Goal: Task Accomplishment & Management: Manage account settings

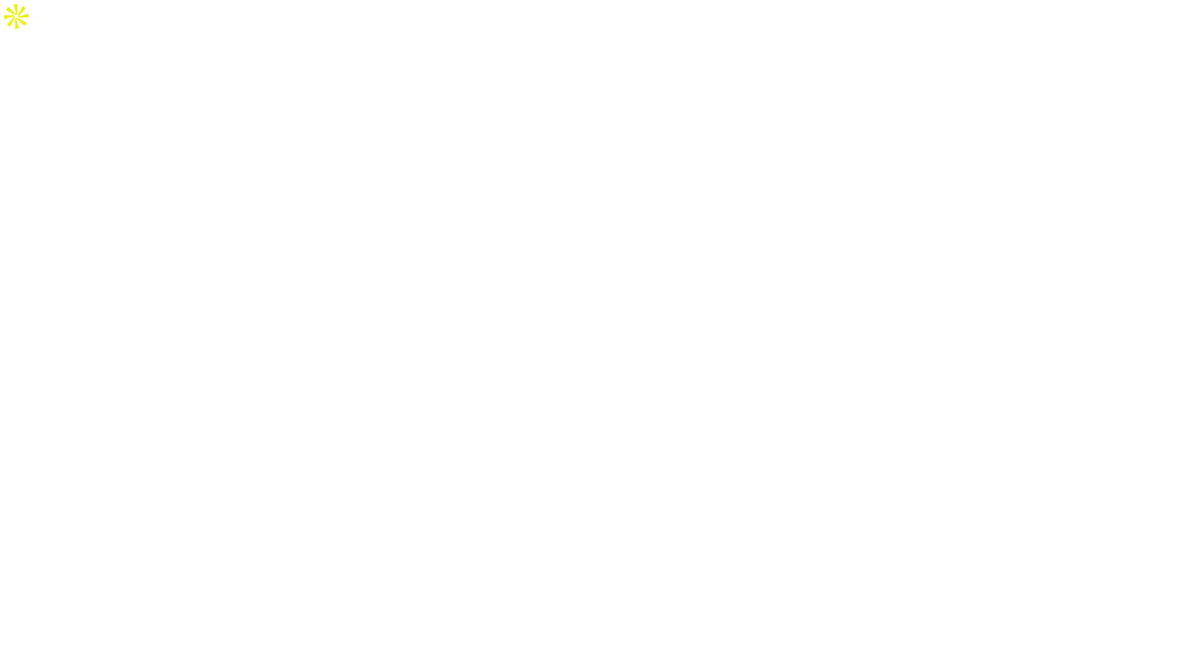
select select "USD"
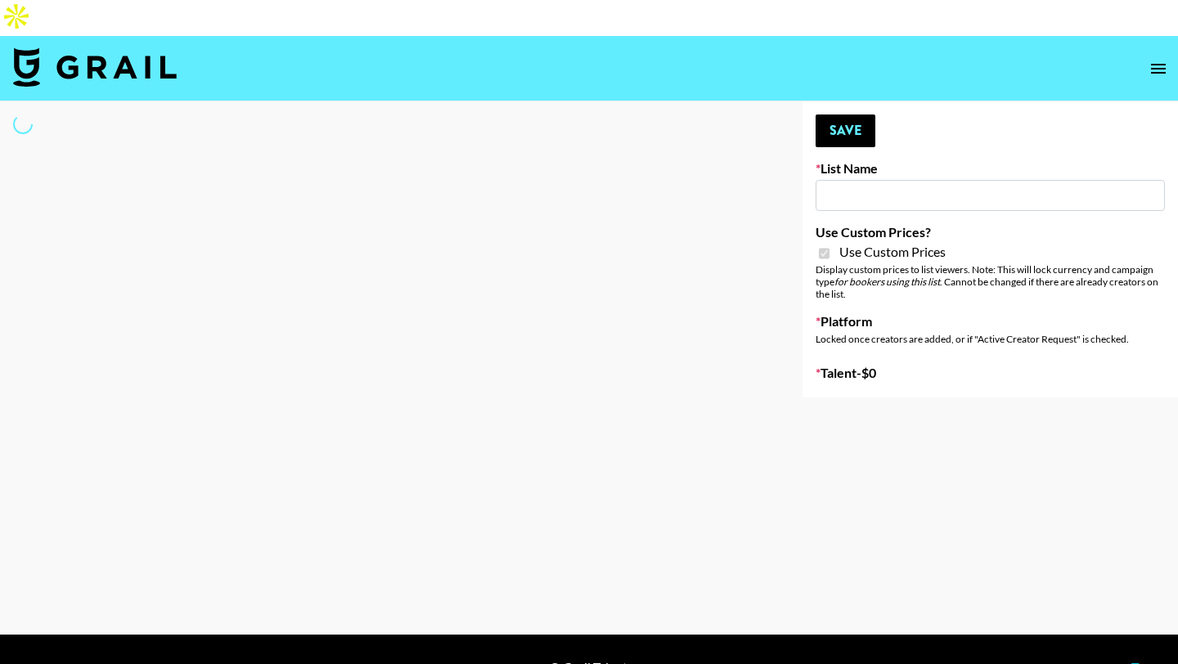
type input "Laifen (TikTok)"
checkbox input "true"
select select "Brand"
type input "Laifen (IG)"
checkbox input "true"
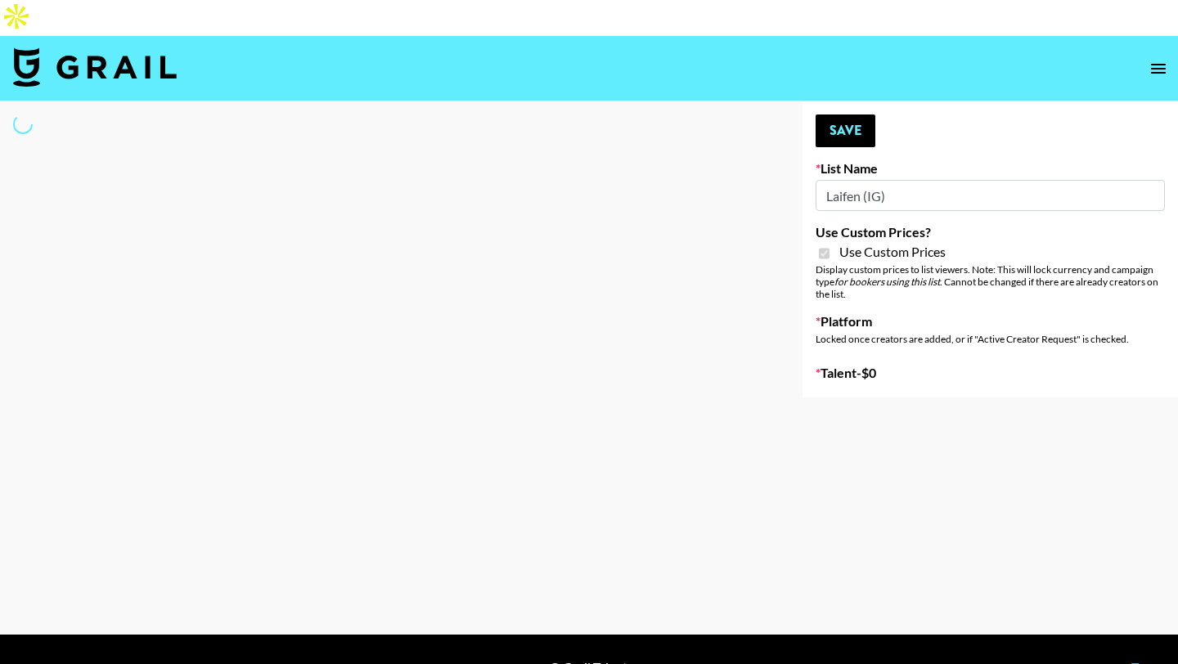
select select "Brand"
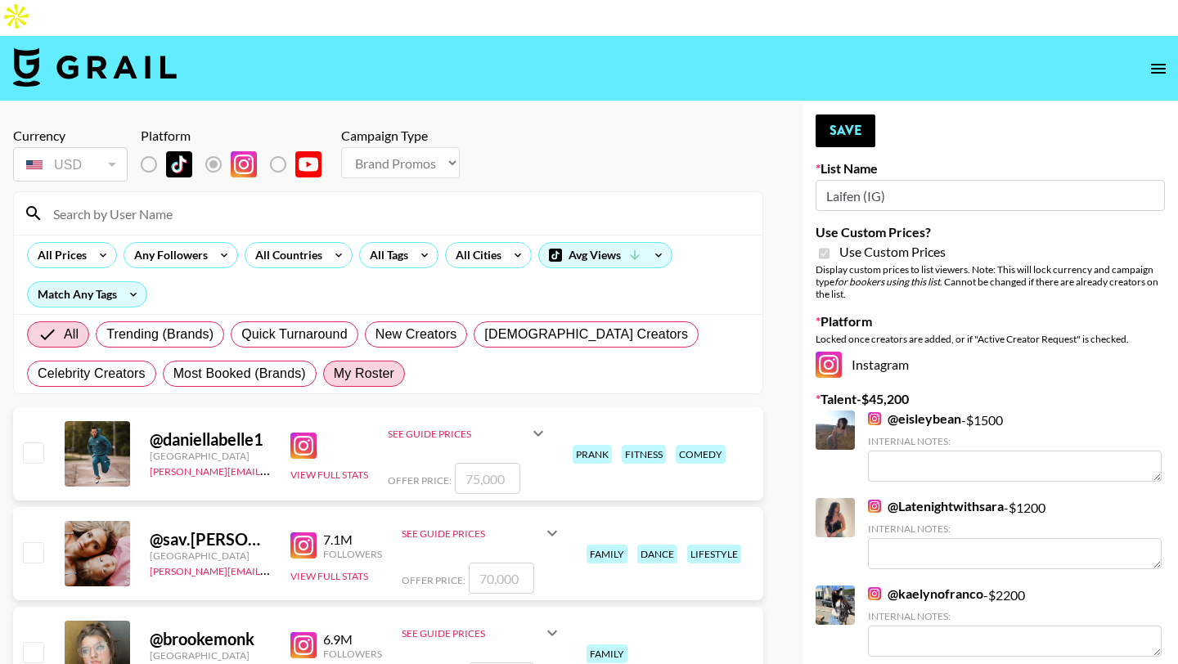
click at [366, 364] on span "My Roster" at bounding box center [364, 374] width 61 height 20
click at [334, 374] on input "My Roster" at bounding box center [334, 374] width 0 height 0
radio input "true"
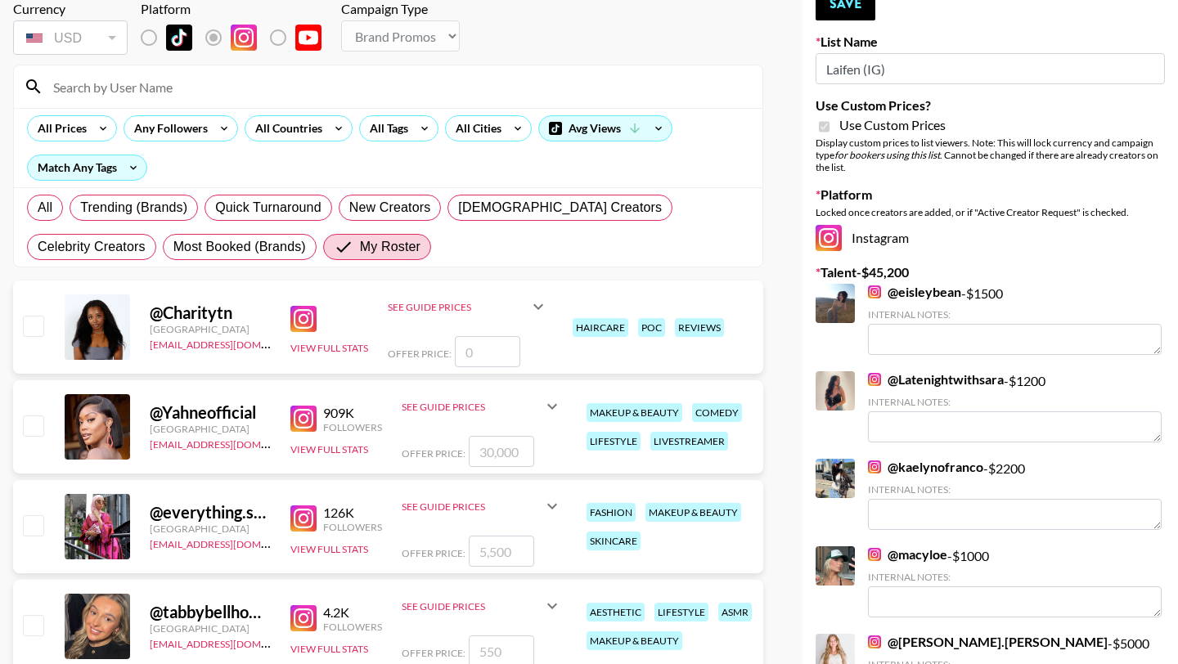
scroll to position [195, 0]
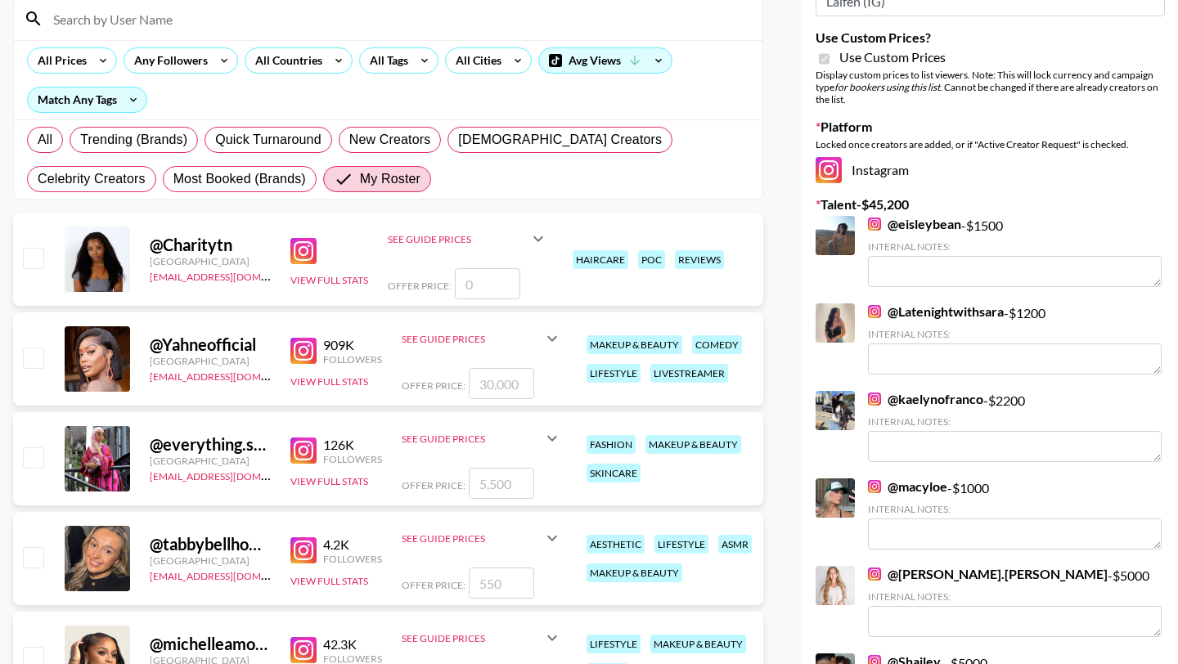
click at [37, 447] on input "checkbox" at bounding box center [33, 457] width 20 height 20
checkbox input "true"
type input "5500"
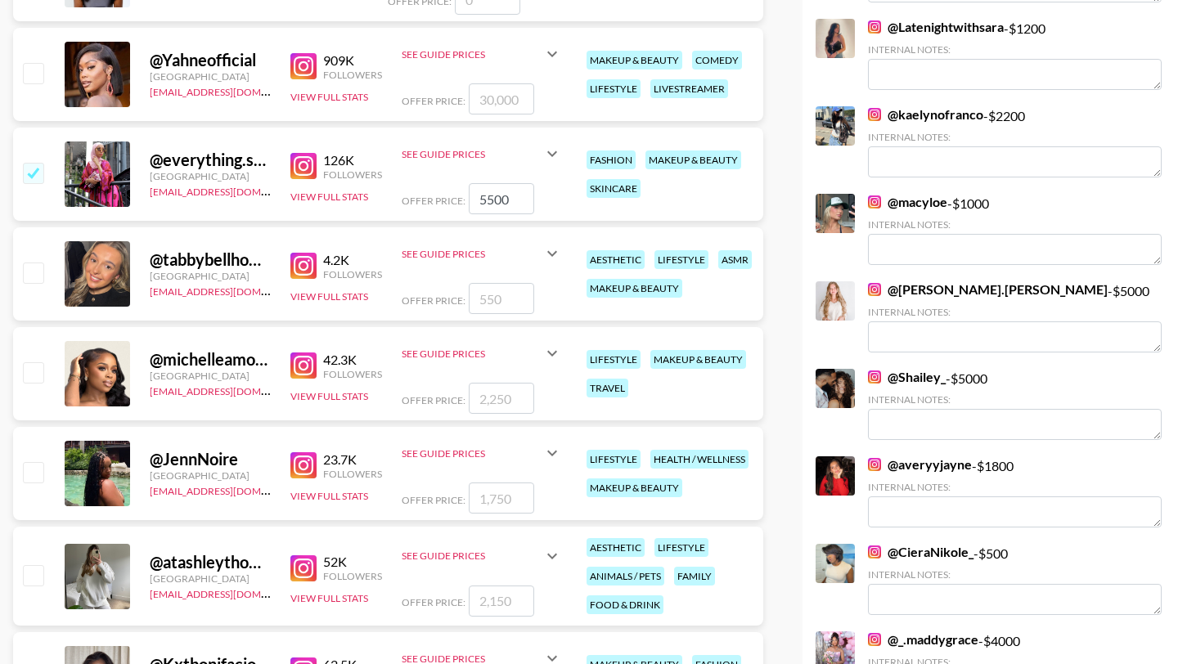
scroll to position [484, 0]
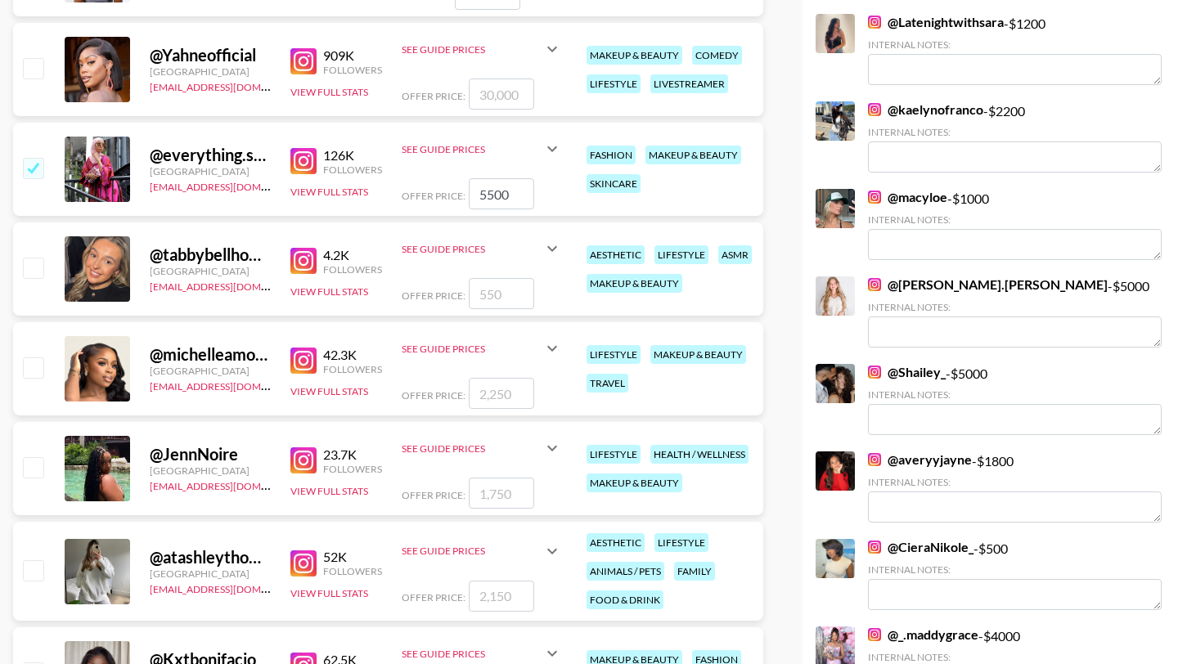
click at [34, 357] on input "checkbox" at bounding box center [33, 367] width 20 height 20
checkbox input "true"
type input "2250"
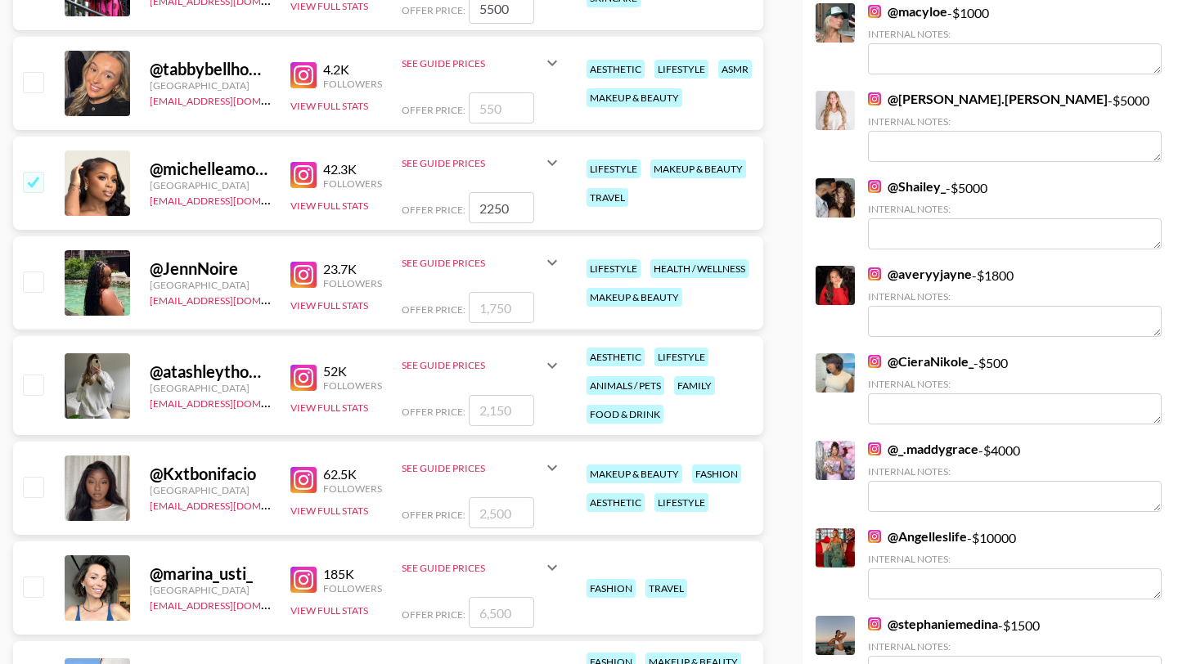
scroll to position [671, 0]
click at [29, 171] on input "checkbox" at bounding box center [33, 181] width 20 height 20
checkbox input "false"
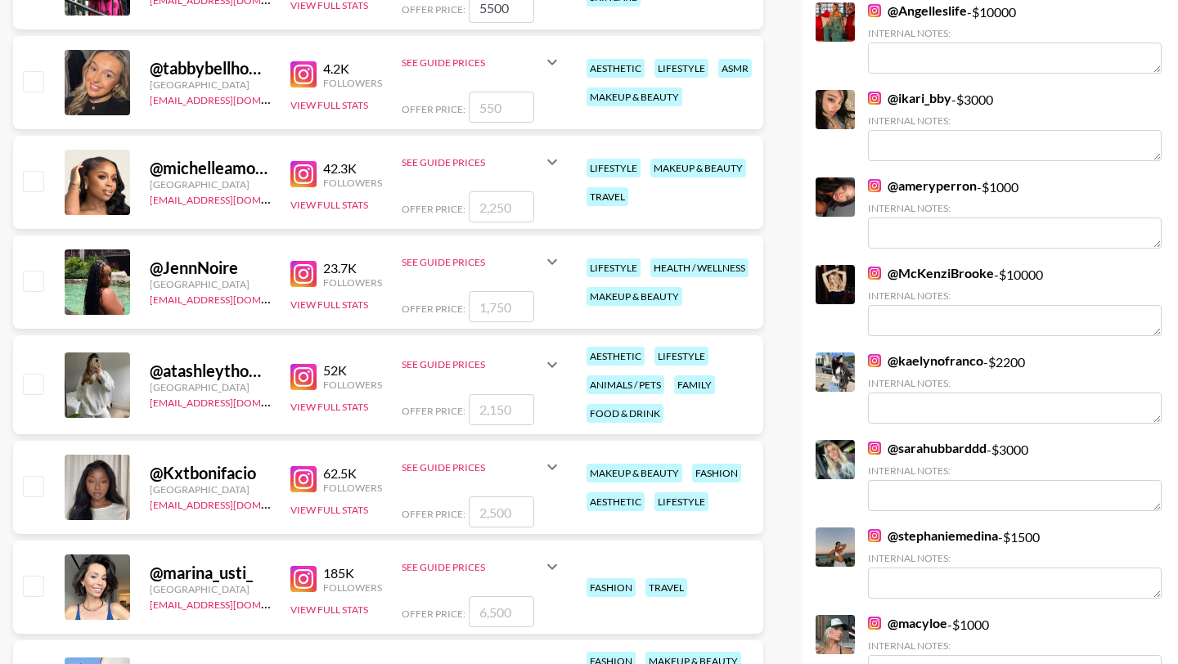
click at [36, 271] on input "checkbox" at bounding box center [33, 281] width 20 height 20
checkbox input "true"
type input "1750"
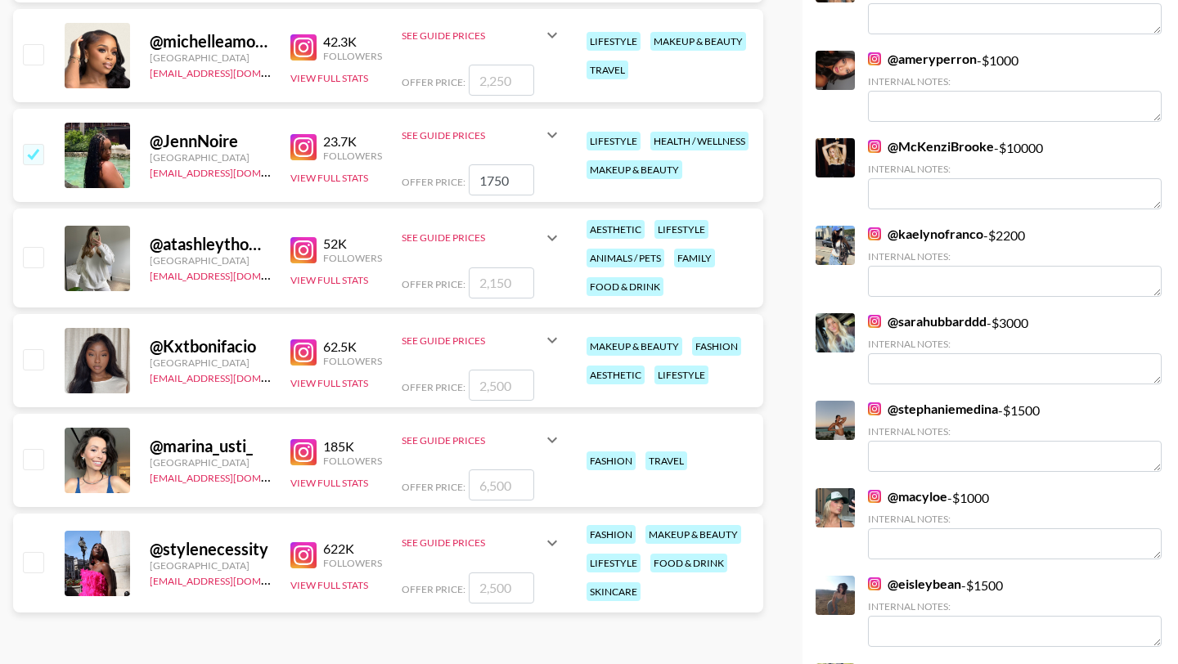
scroll to position [798, 0]
click at [29, 348] on input "checkbox" at bounding box center [33, 358] width 20 height 20
checkbox input "true"
type input "2500"
click at [35, 448] on input "checkbox" at bounding box center [33, 458] width 20 height 20
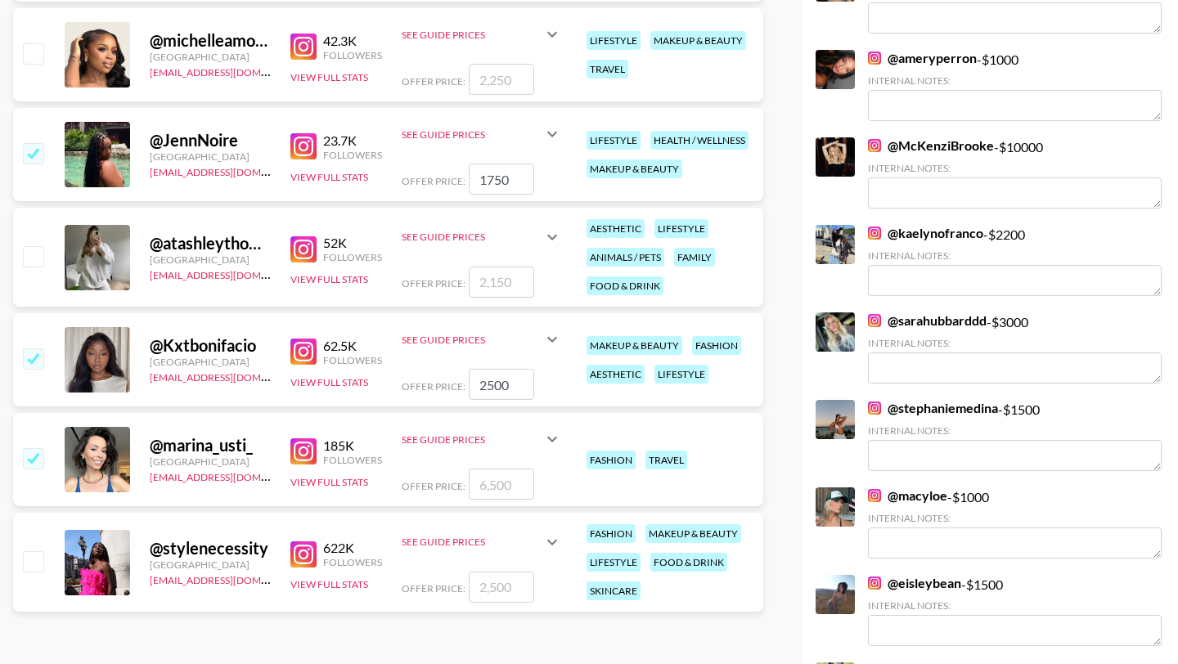
checkbox input "true"
type input "6500"
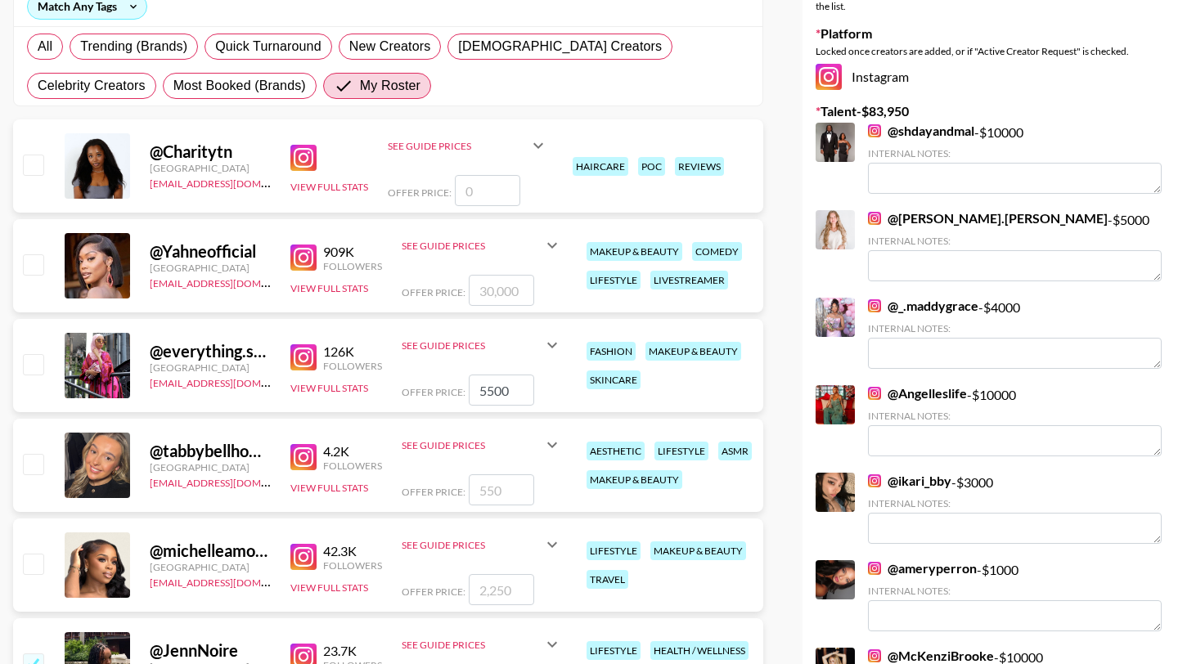
scroll to position [0, 0]
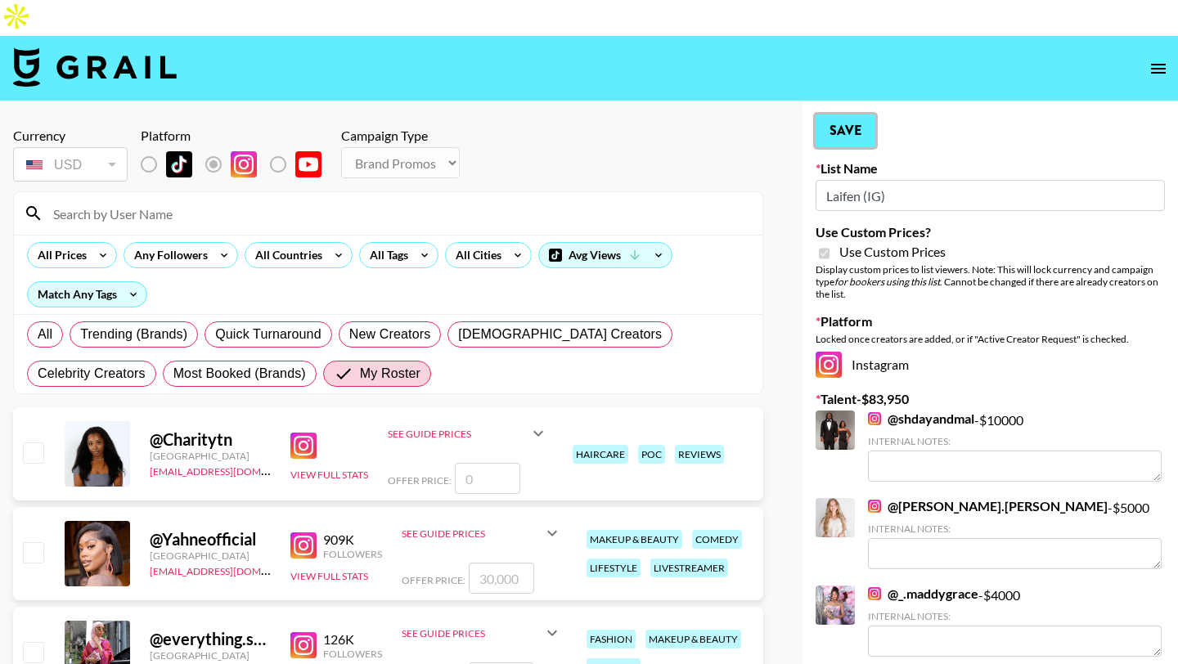
click at [846, 115] on button "Save" at bounding box center [846, 131] width 60 height 33
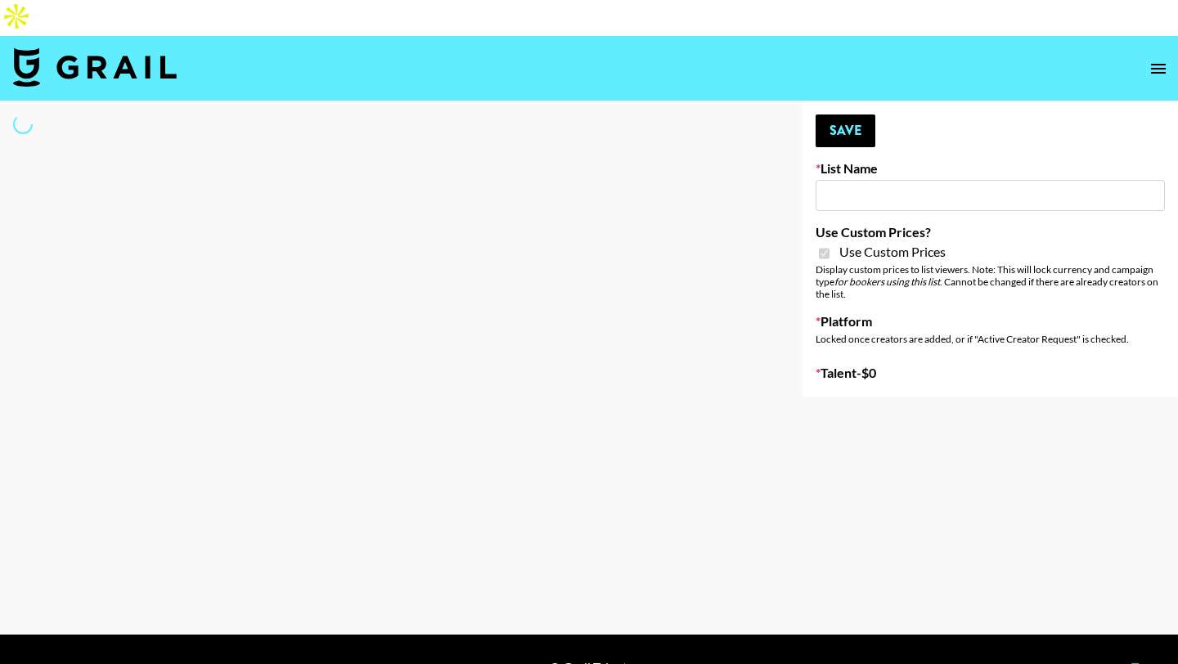
type input "Laifen (TikTok)"
checkbox input "true"
select select "Brand"
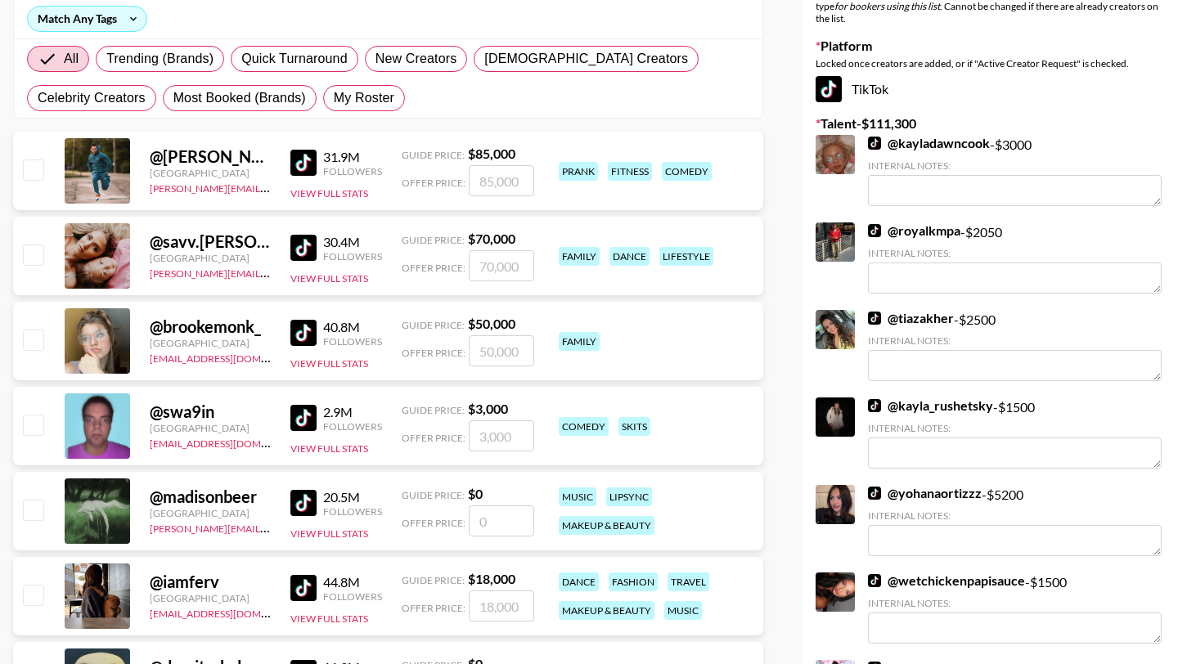
scroll to position [281, 0]
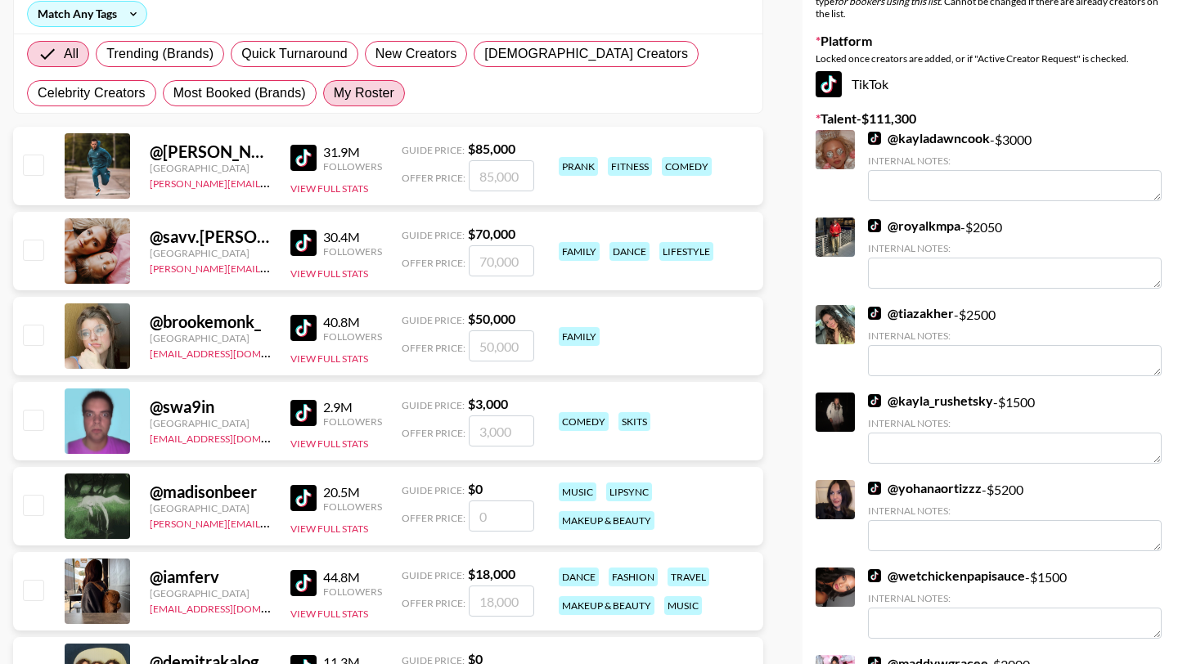
click at [380, 83] on span "My Roster" at bounding box center [364, 93] width 61 height 20
click at [334, 93] on input "My Roster" at bounding box center [334, 93] width 0 height 0
radio input "true"
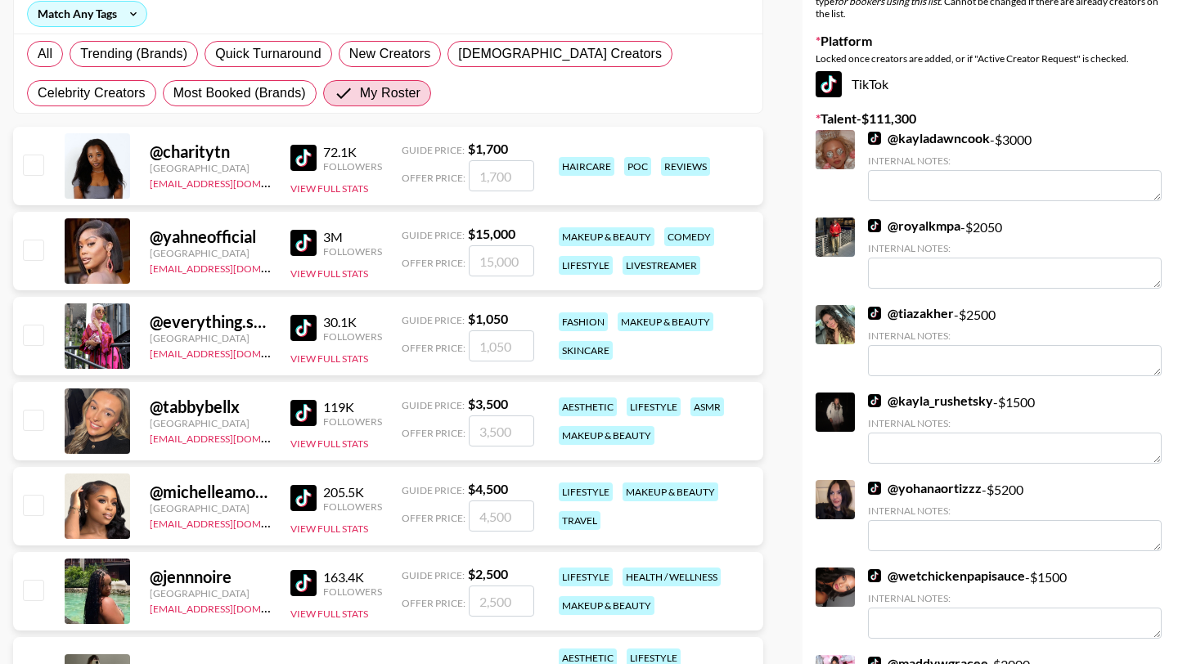
click at [36, 325] on input "checkbox" at bounding box center [33, 335] width 20 height 20
checkbox input "true"
type input "1050"
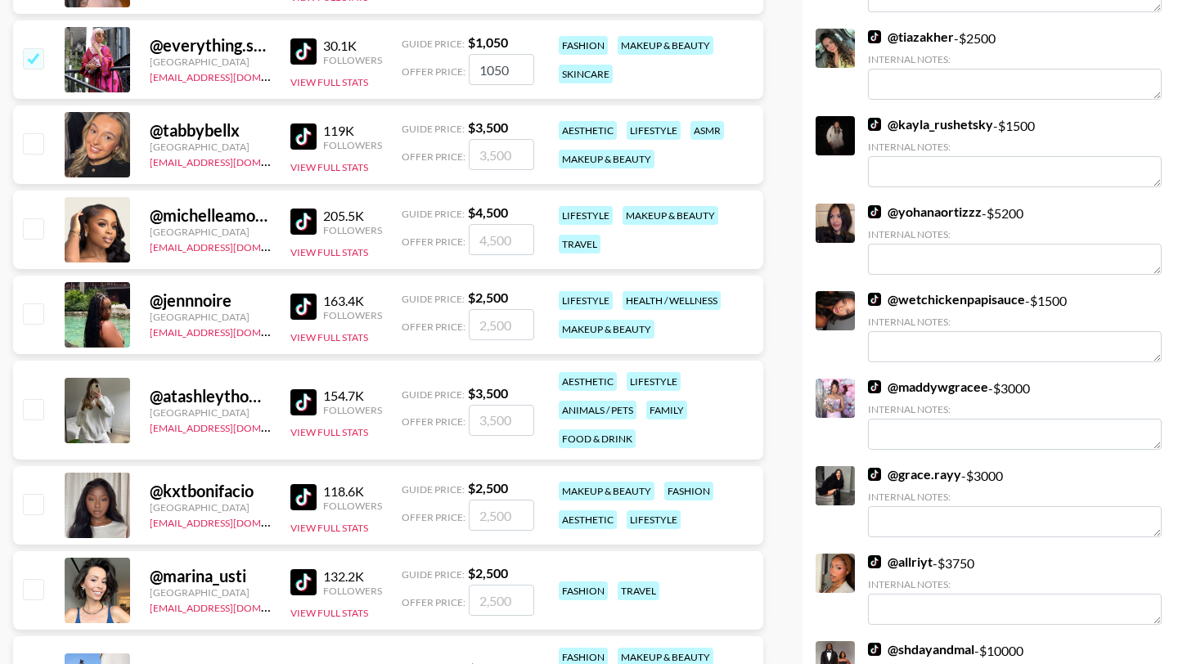
scroll to position [560, 0]
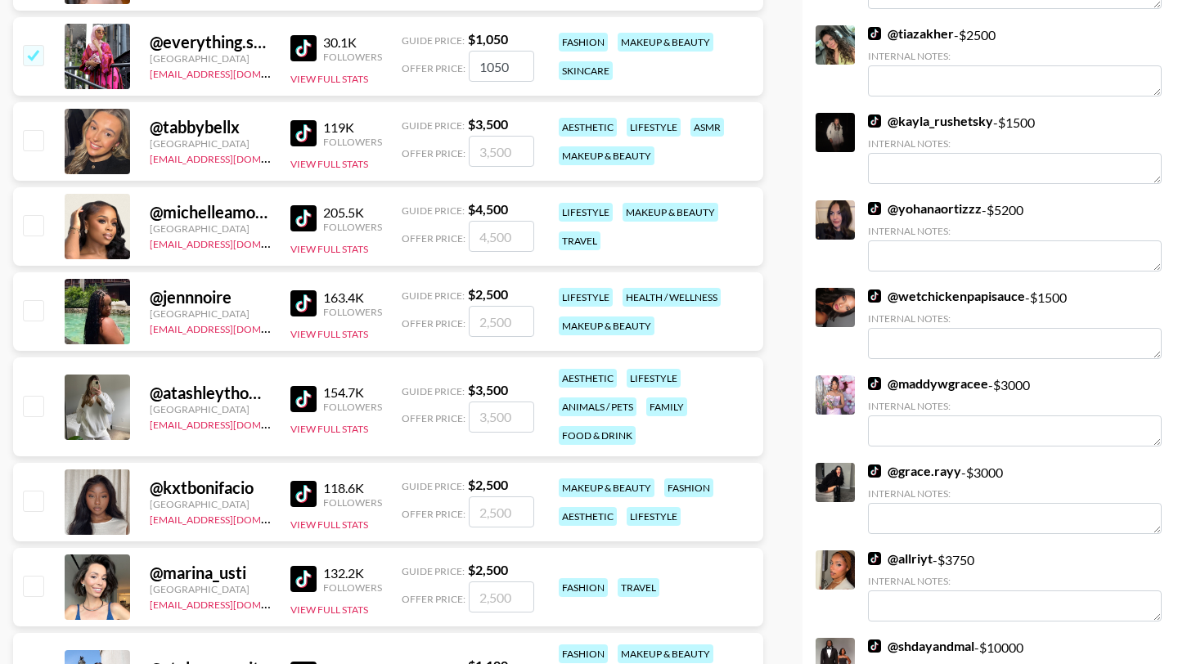
click at [29, 300] on input "checkbox" at bounding box center [33, 310] width 20 height 20
checkbox input "true"
type input "2500"
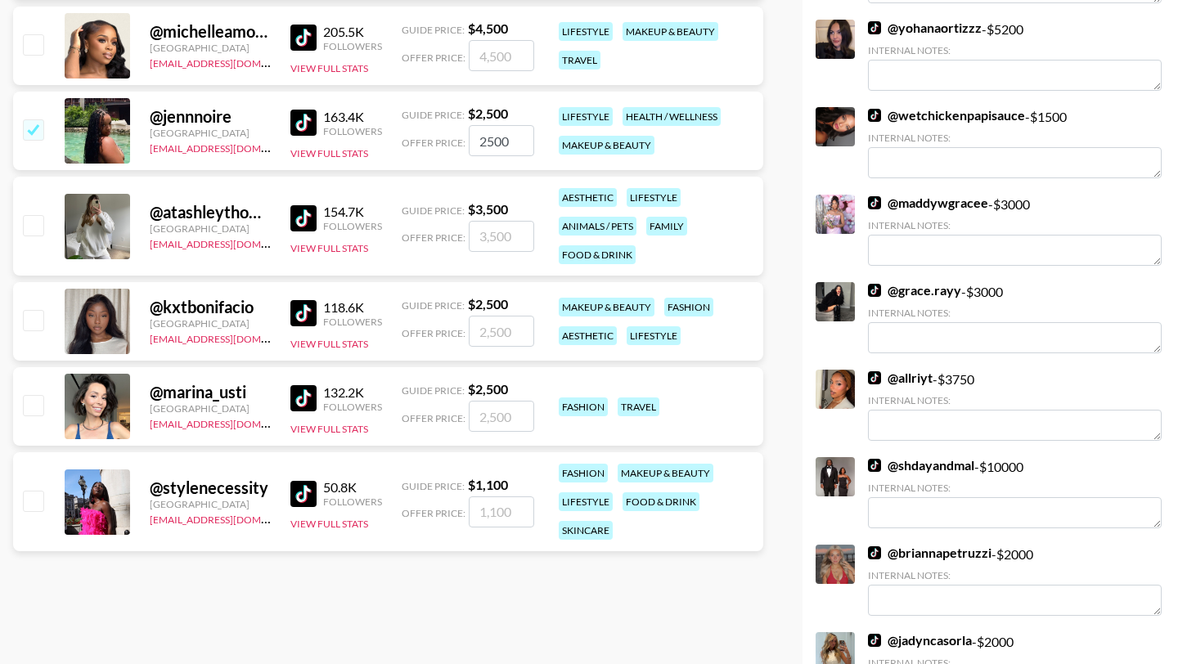
scroll to position [745, 0]
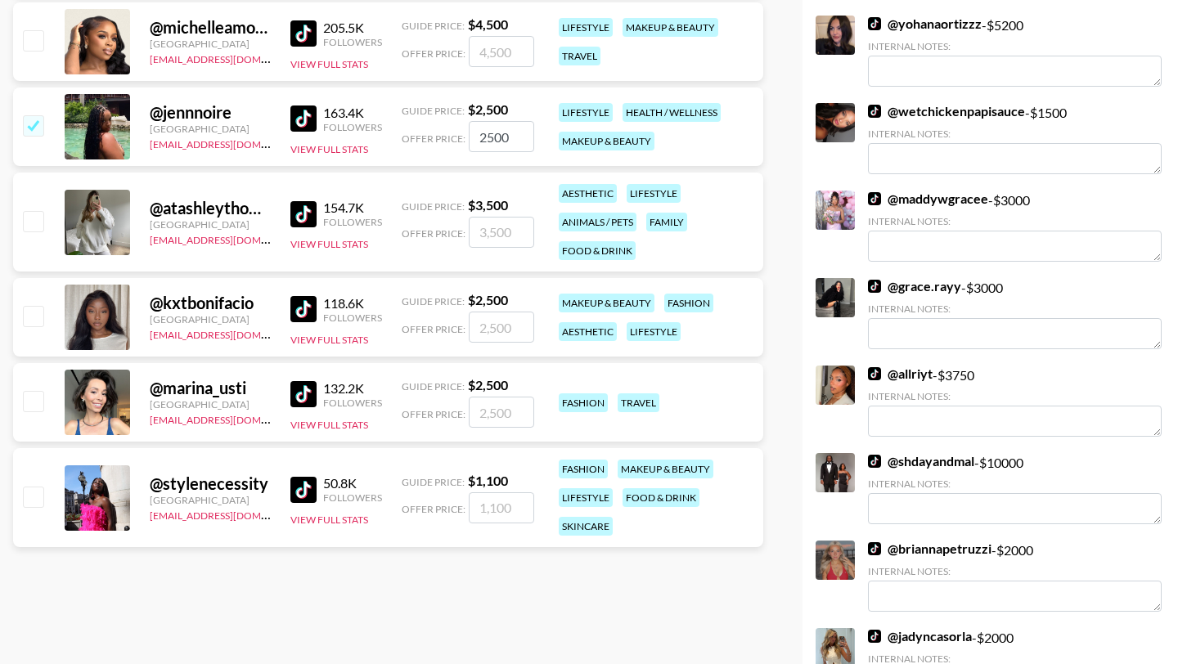
click at [40, 306] on input "checkbox" at bounding box center [33, 316] width 20 height 20
checkbox input "true"
type input "2500"
click at [38, 391] on input "checkbox" at bounding box center [33, 401] width 20 height 20
checkbox input "true"
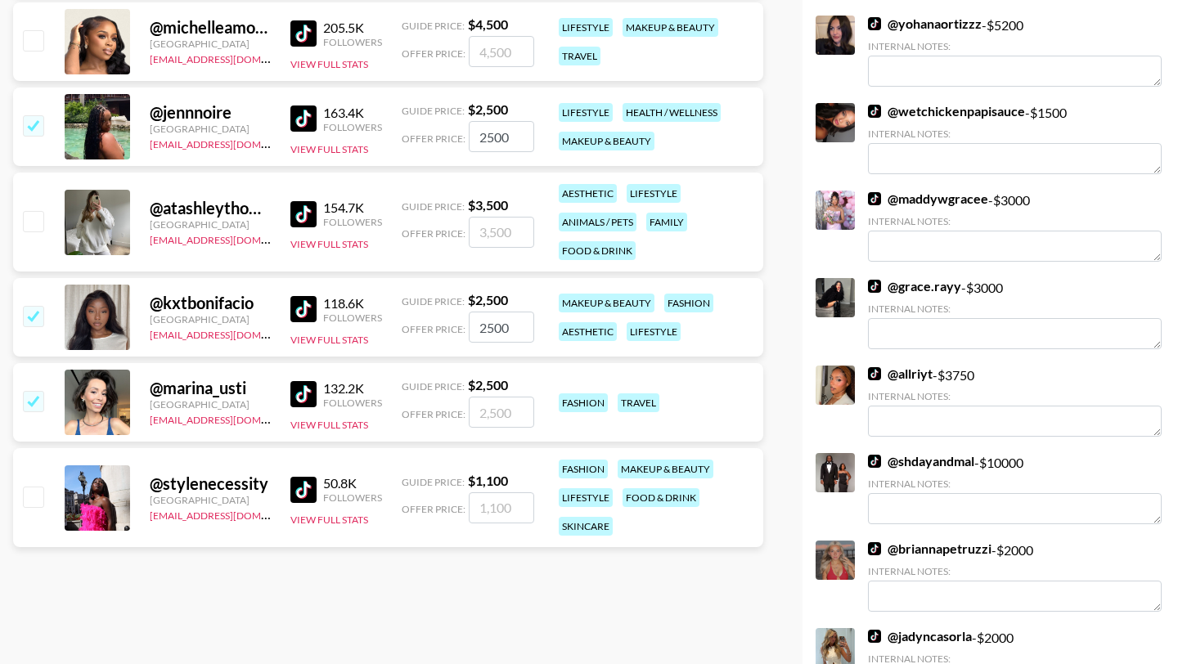
type input "2500"
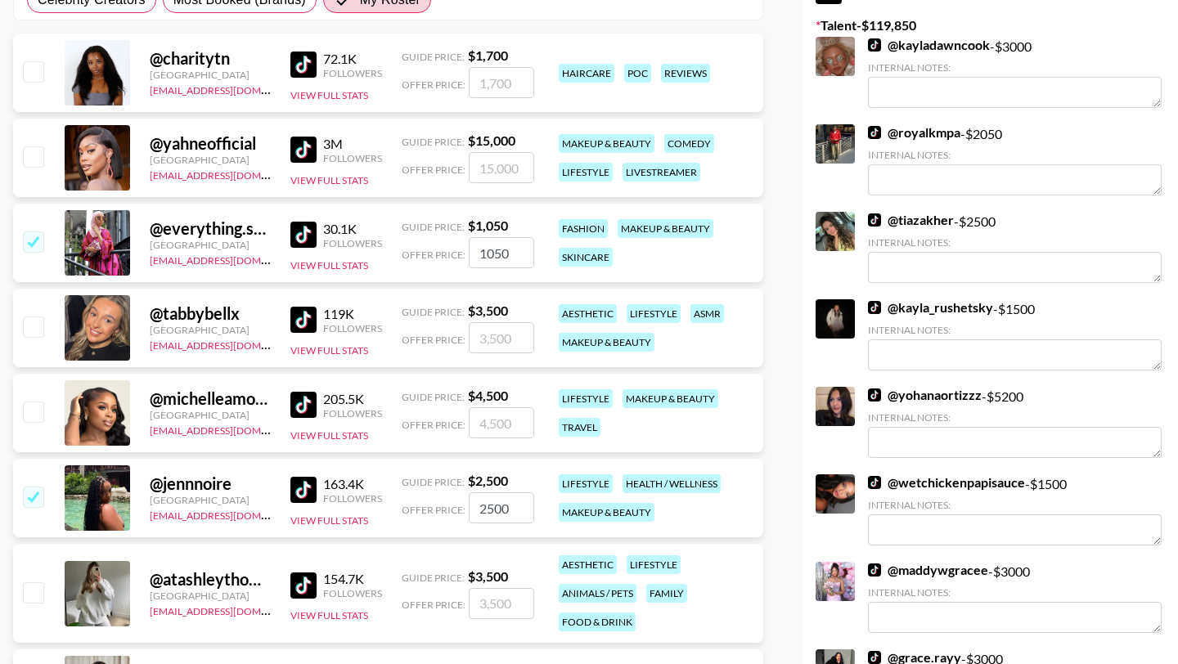
scroll to position [0, 0]
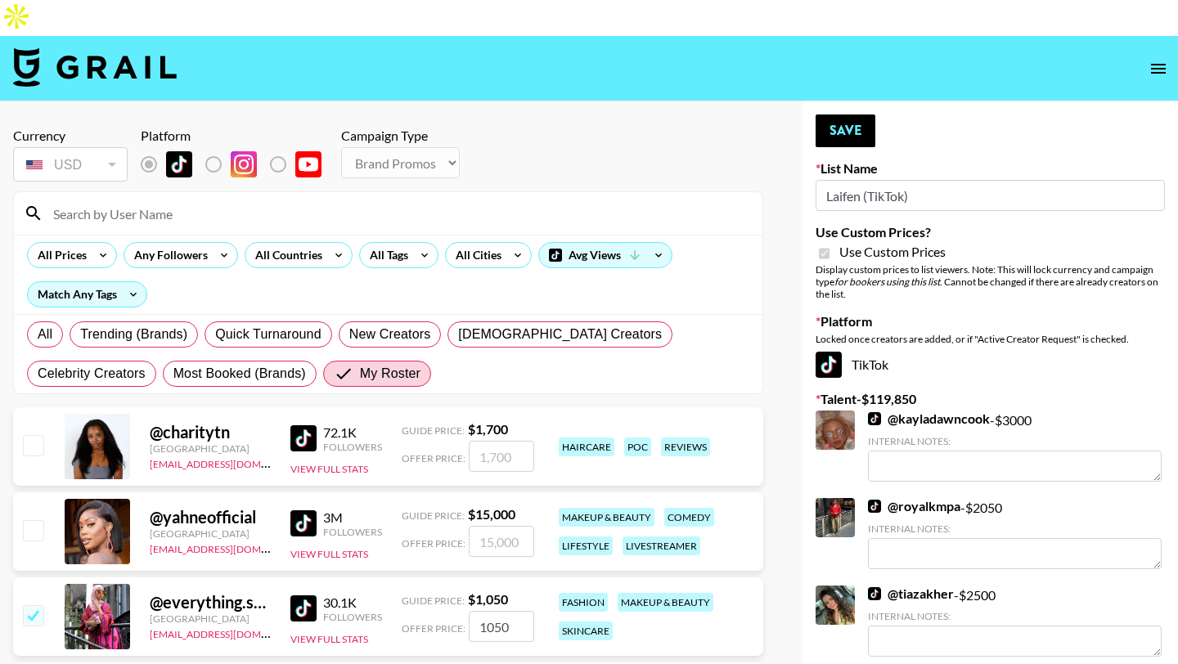
click at [844, 115] on button "Save" at bounding box center [846, 131] width 60 height 33
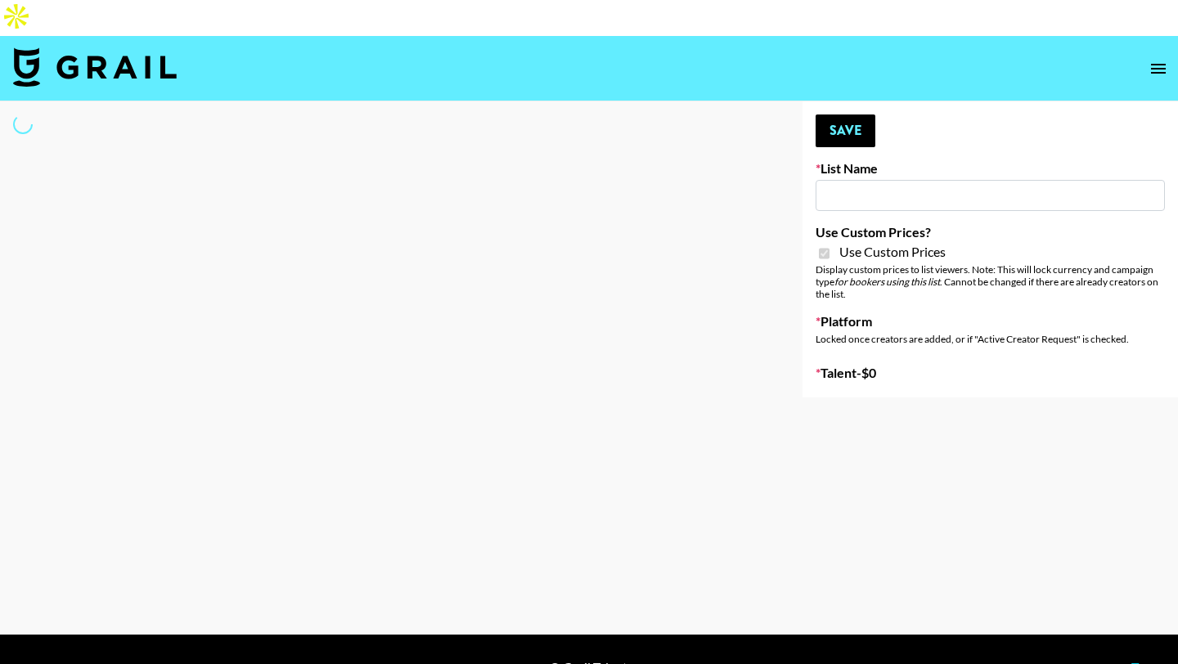
type input "Laifen (IG)"
checkbox input "true"
select select "Brand"
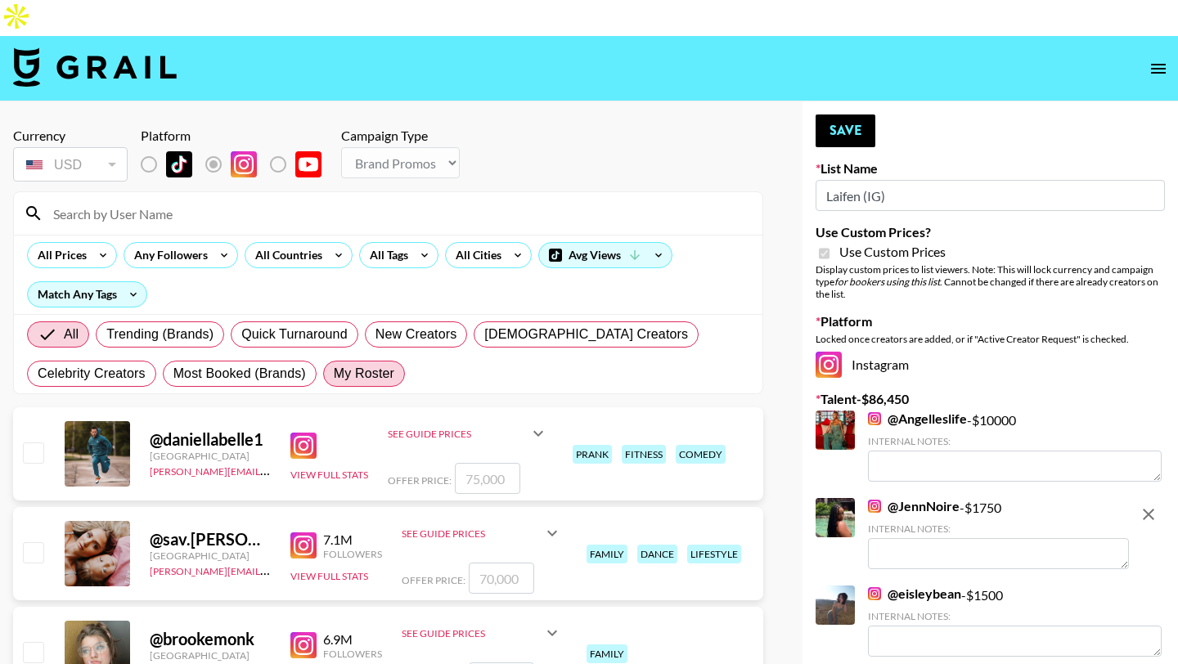
click at [375, 364] on span "My Roster" at bounding box center [364, 374] width 61 height 20
click at [334, 374] on input "My Roster" at bounding box center [334, 374] width 0 height 0
radio input "true"
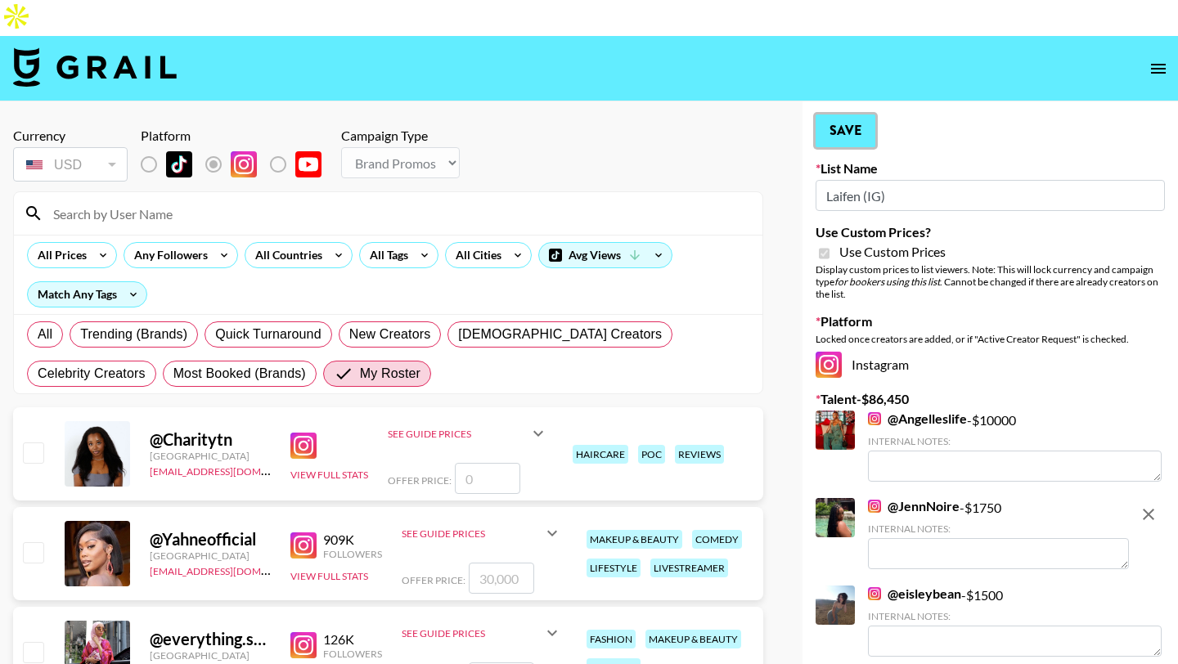
click at [851, 115] on button "Save" at bounding box center [846, 131] width 60 height 33
